Goal: Communication & Community: Answer question/provide support

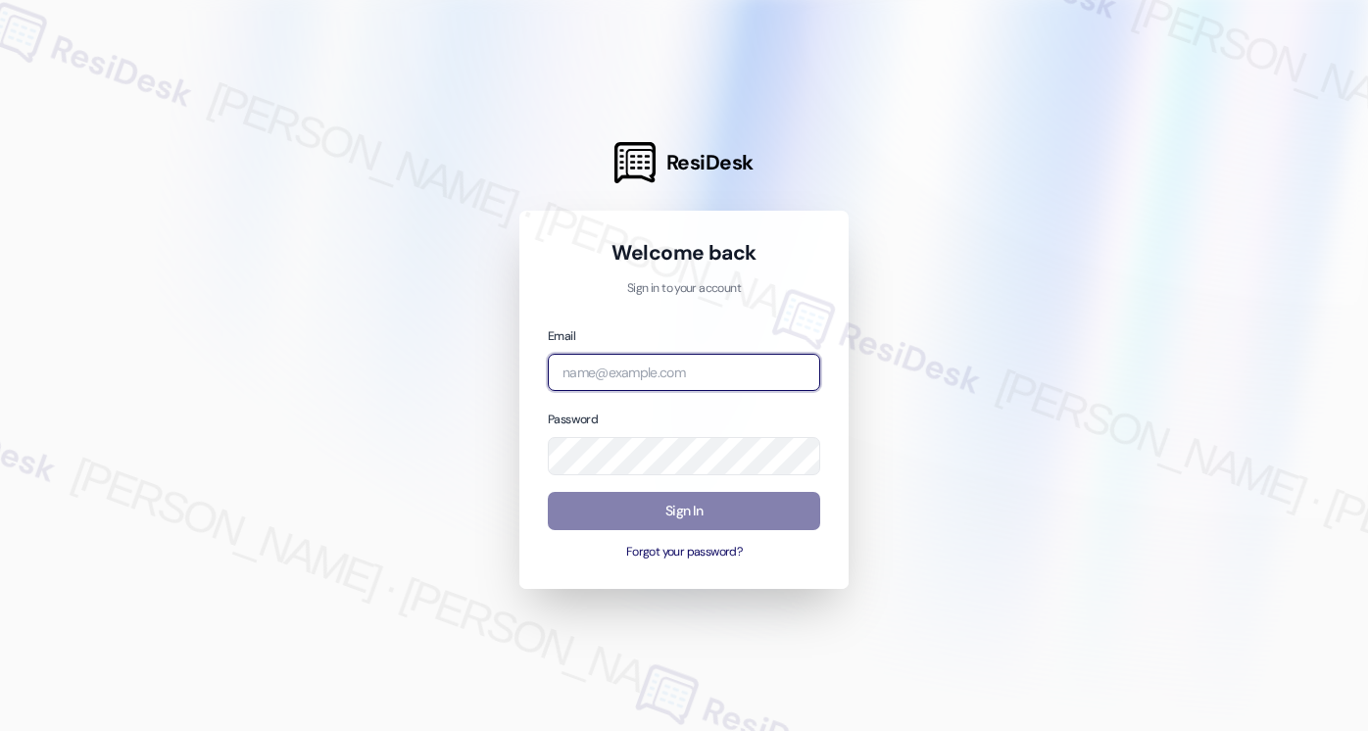
click at [741, 374] on input "email" at bounding box center [684, 373] width 272 height 38
click at [741, 370] on input "kcb" at bounding box center [684, 373] width 272 height 38
type input "automated-surveys-kcb_mmi-[PERSON_NAME].[PERSON_NAME]@kcb_[DOMAIN_NAME]"
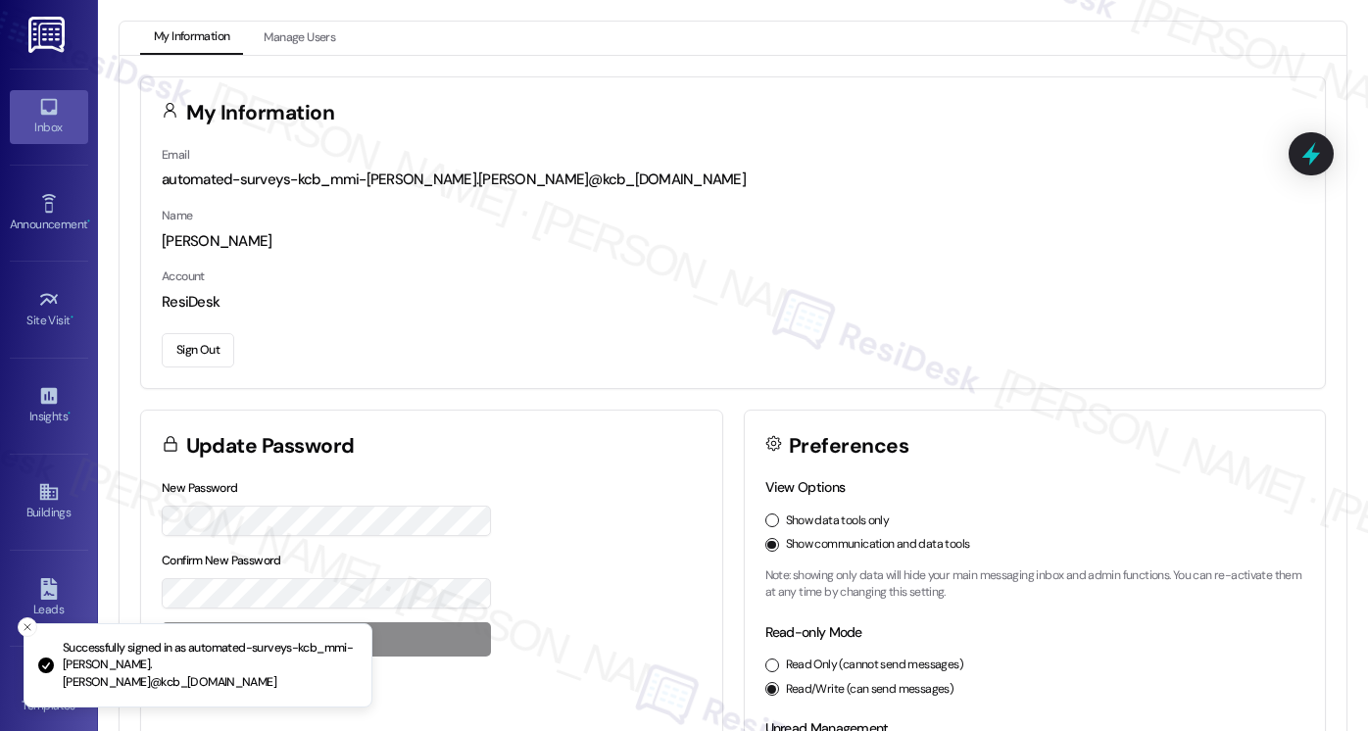
click at [32, 95] on link "Inbox" at bounding box center [49, 116] width 78 height 53
